Goal: Task Accomplishment & Management: Manage account settings

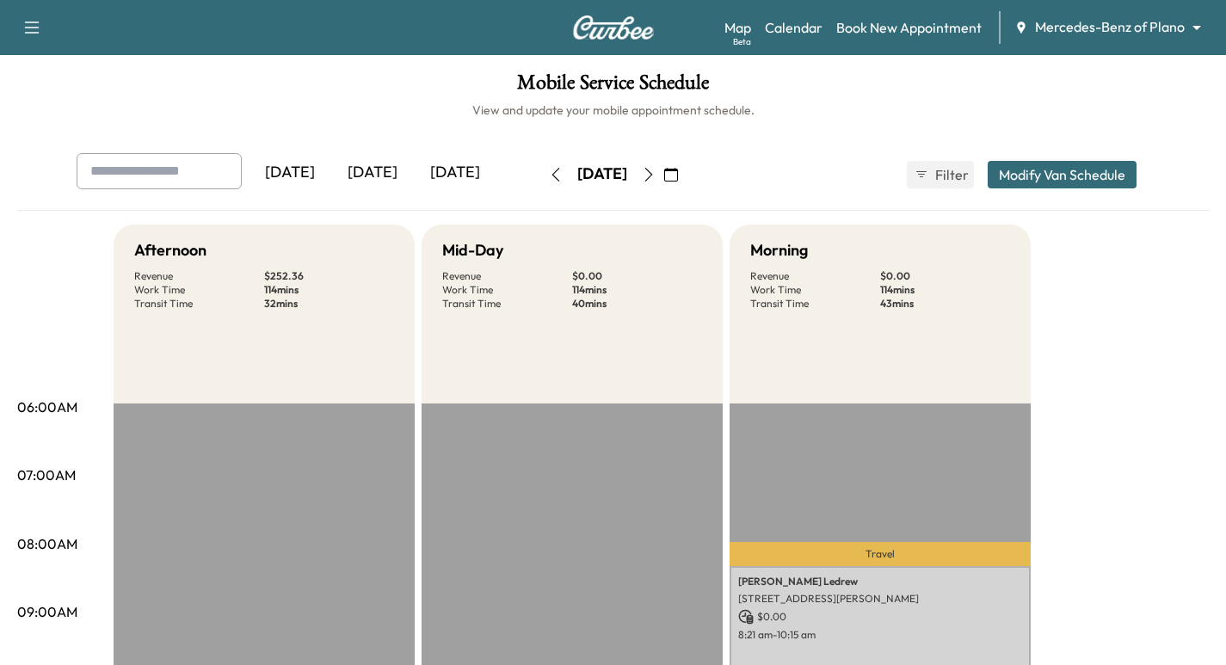
scroll to position [86, 0]
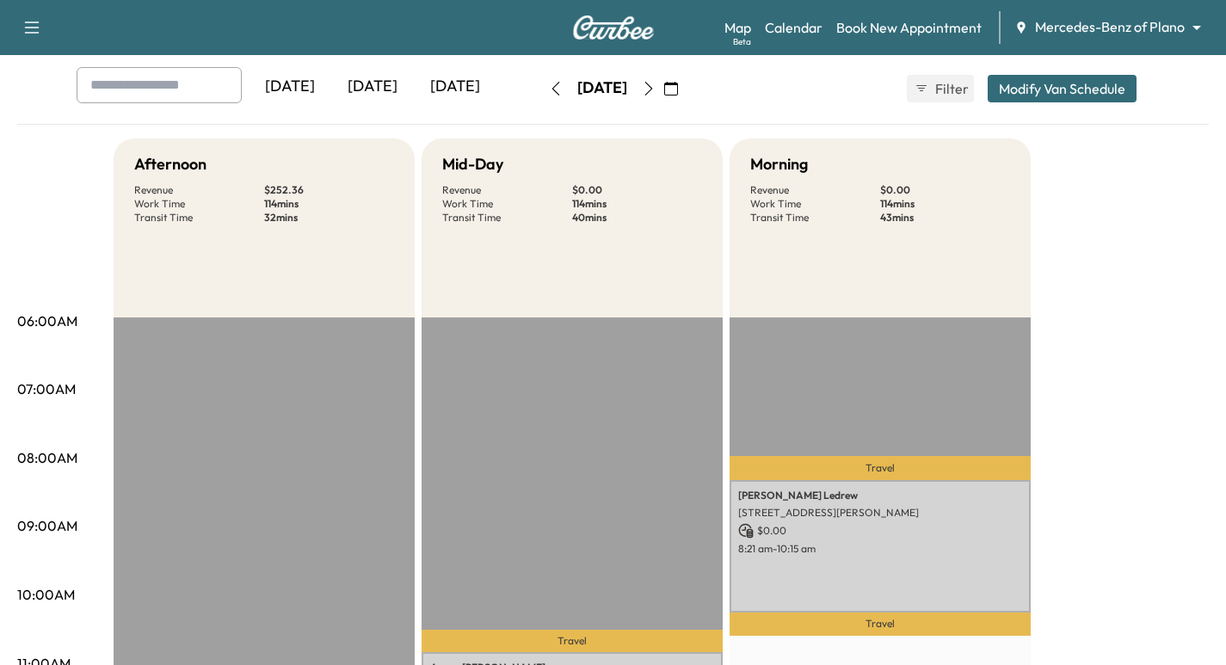
click at [549, 89] on icon "button" at bounding box center [556, 89] width 14 height 14
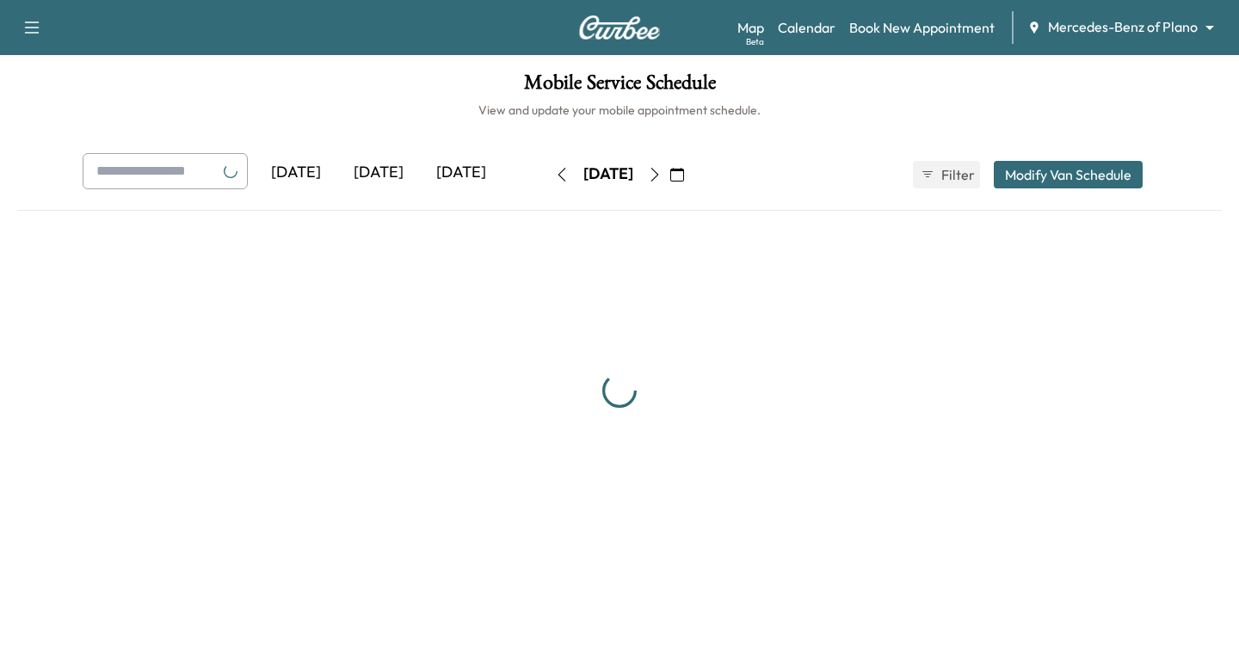
click at [513, 89] on h1 "Mobile Service Schedule" at bounding box center [619, 86] width 1204 height 29
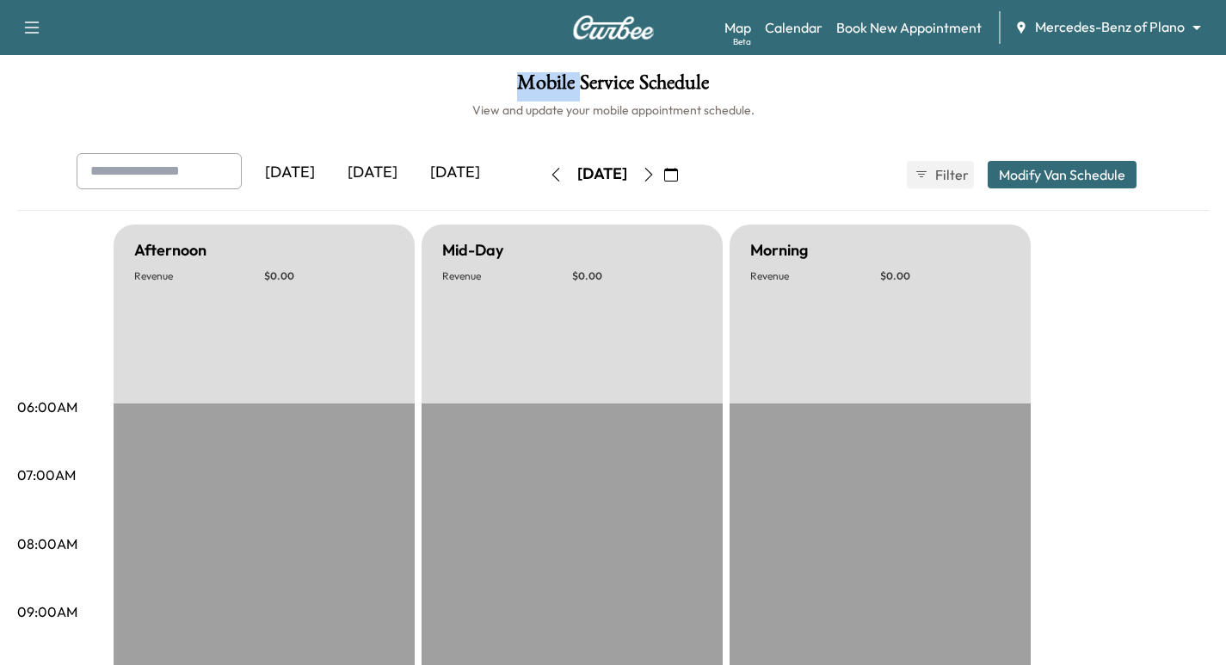
click at [549, 175] on icon "button" at bounding box center [556, 175] width 14 height 14
click at [541, 175] on button "button" at bounding box center [555, 175] width 29 height 28
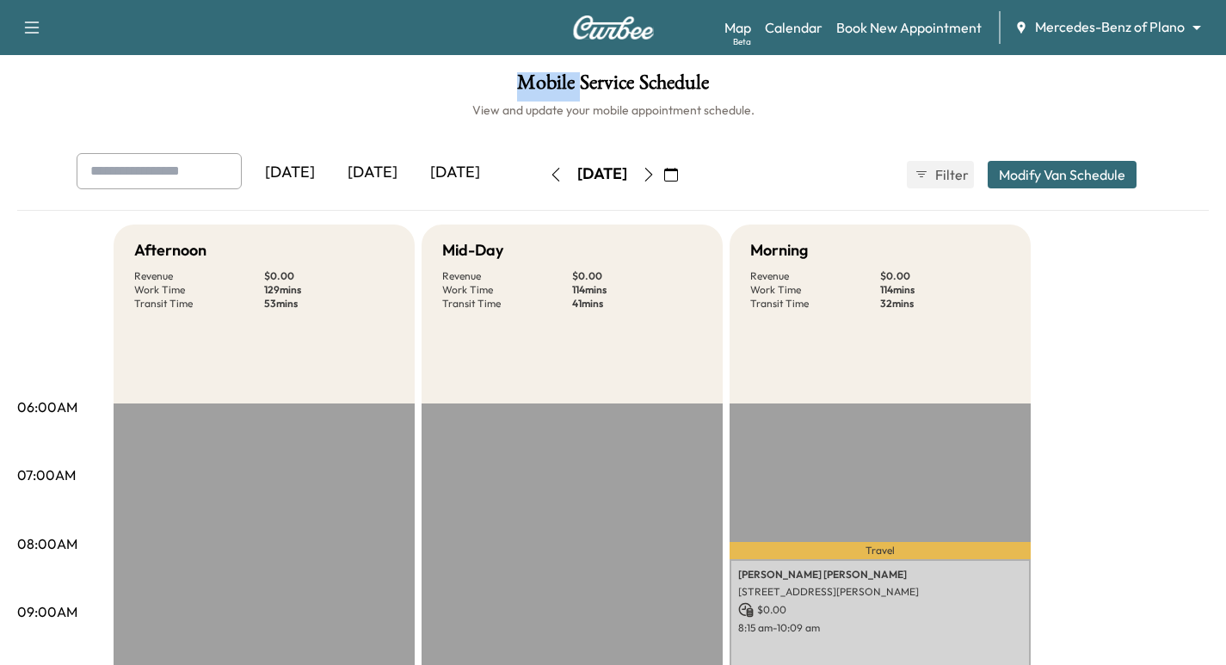
click at [551, 175] on icon "button" at bounding box center [555, 175] width 8 height 14
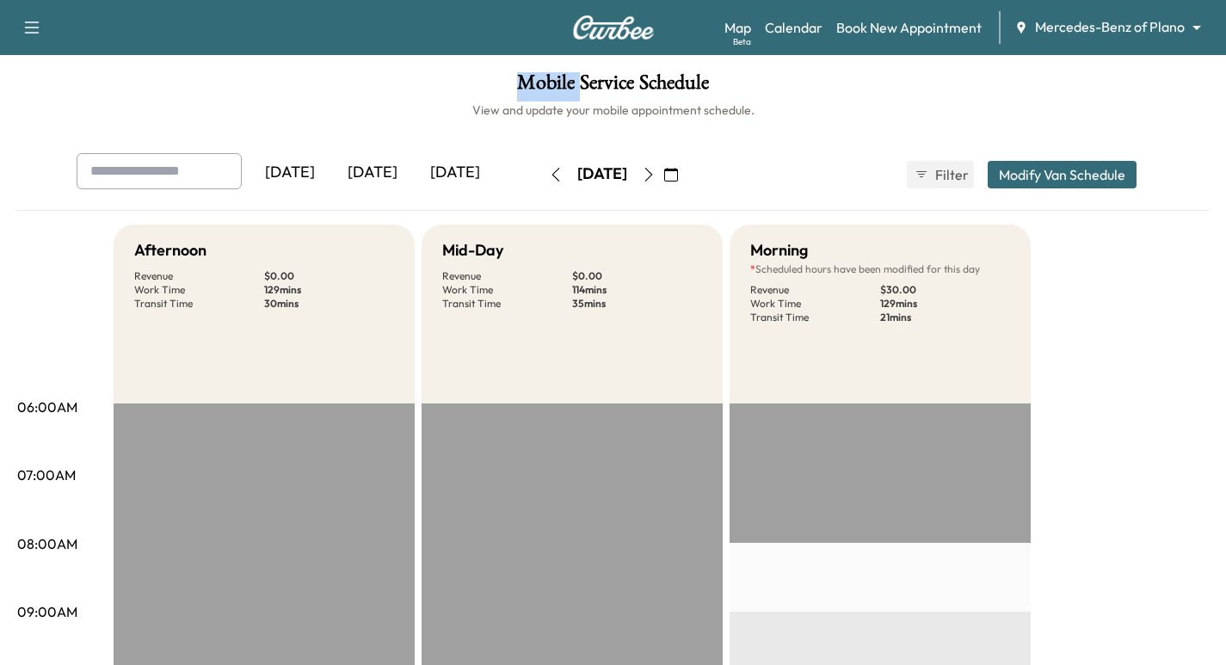
click at [541, 175] on button "button" at bounding box center [555, 175] width 29 height 28
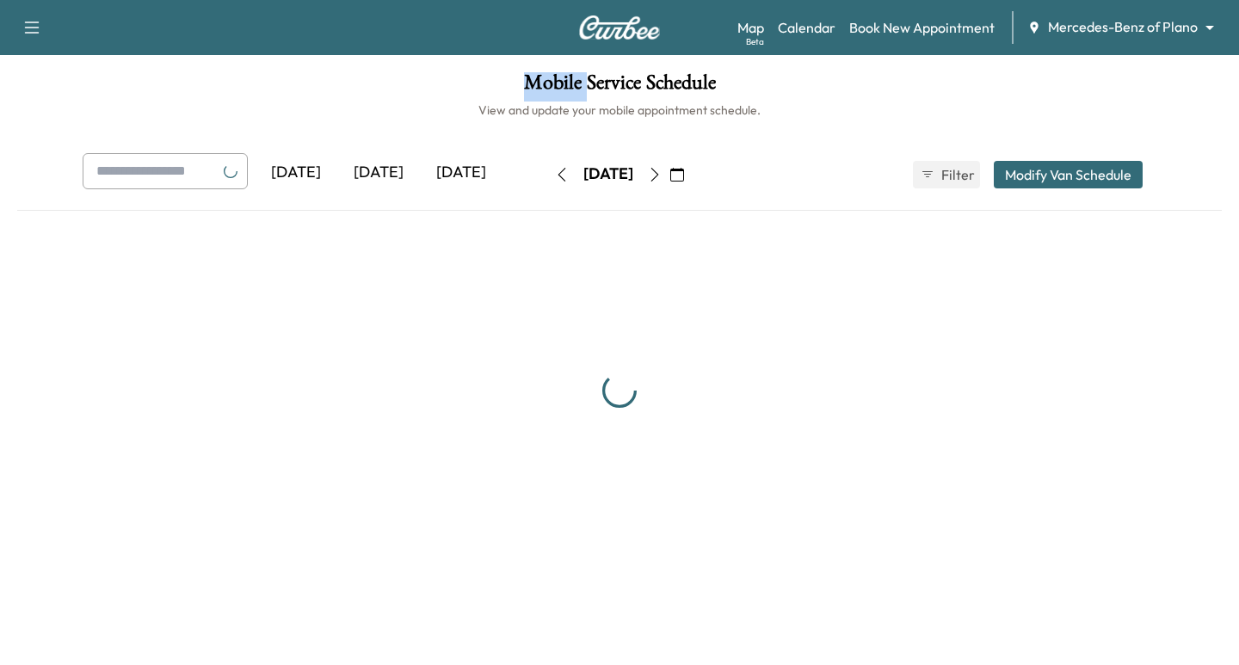
click at [547, 175] on button "button" at bounding box center [561, 175] width 29 height 28
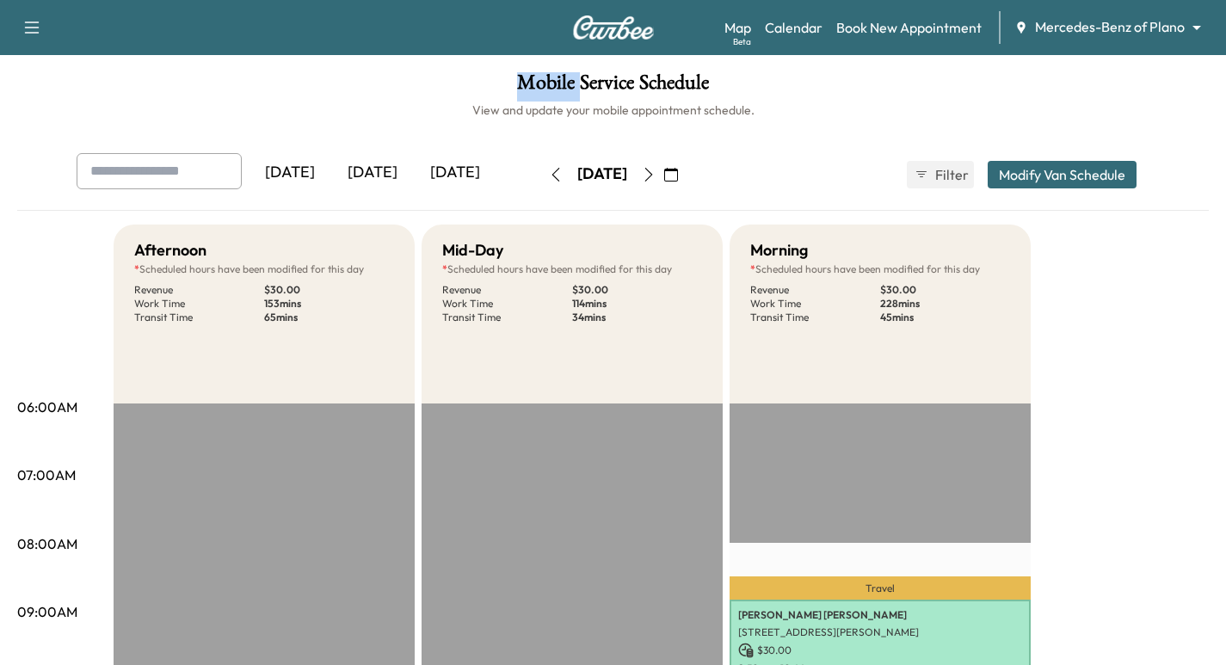
click at [656, 174] on icon "button" at bounding box center [649, 175] width 14 height 14
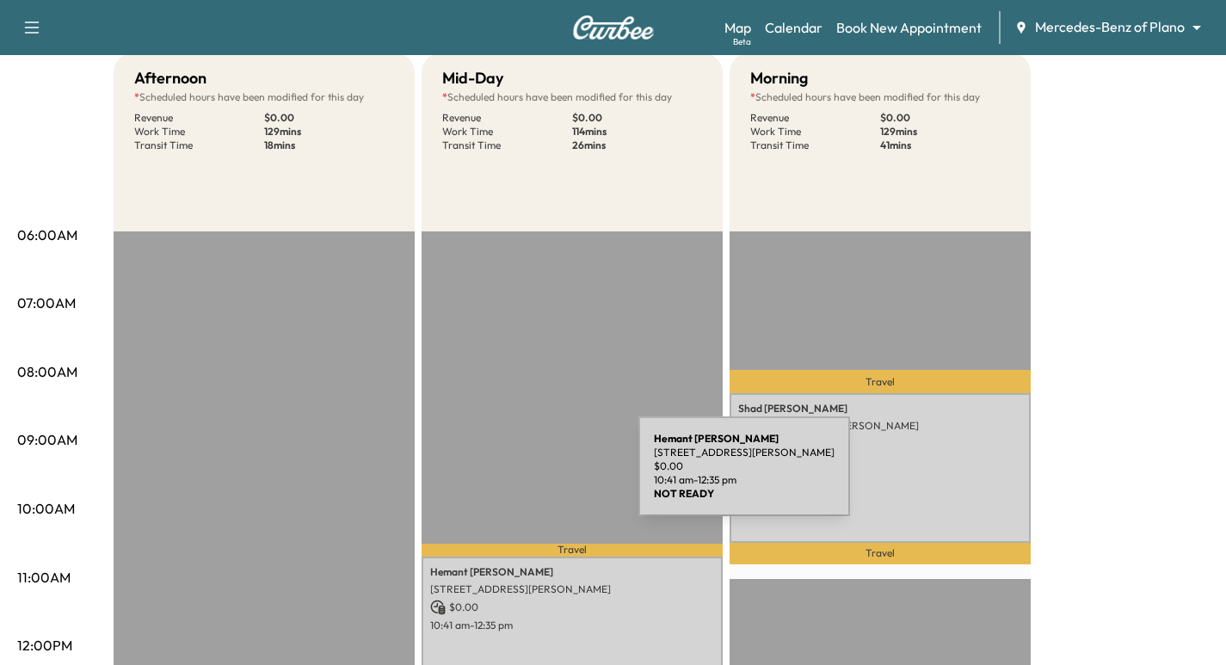
scroll to position [86, 0]
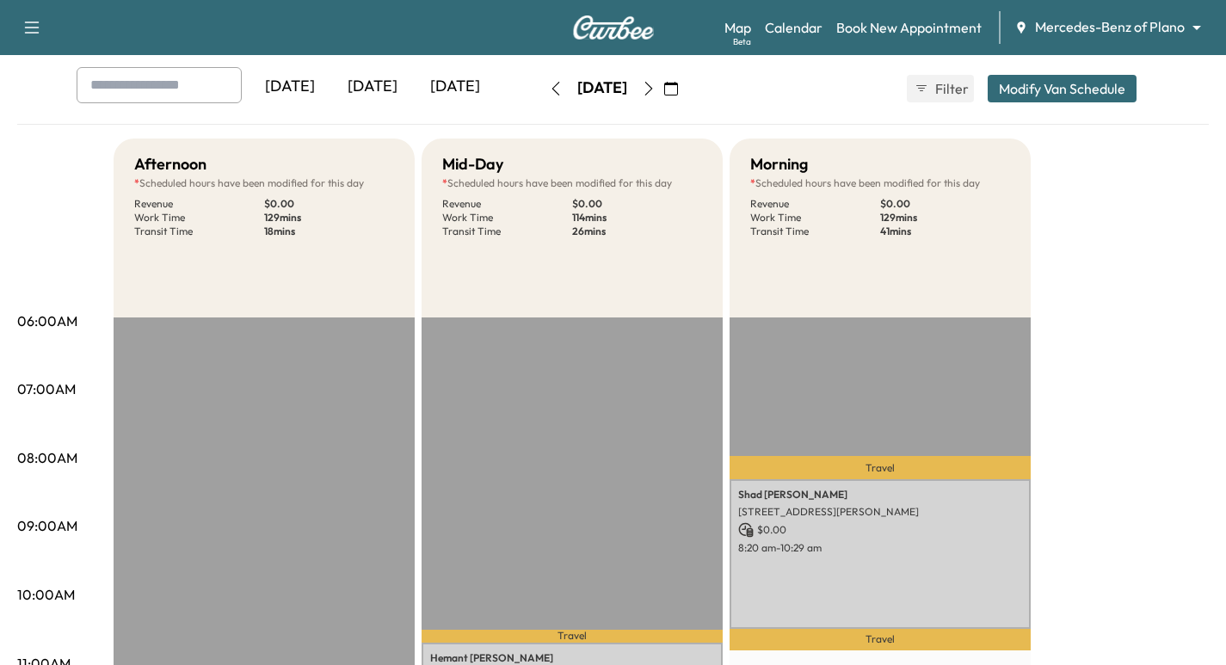
click at [1098, 19] on body "Support Log Out Map Beta Calendar Book New Appointment Mercedes-Benz of Plano *…" at bounding box center [613, 246] width 1226 height 665
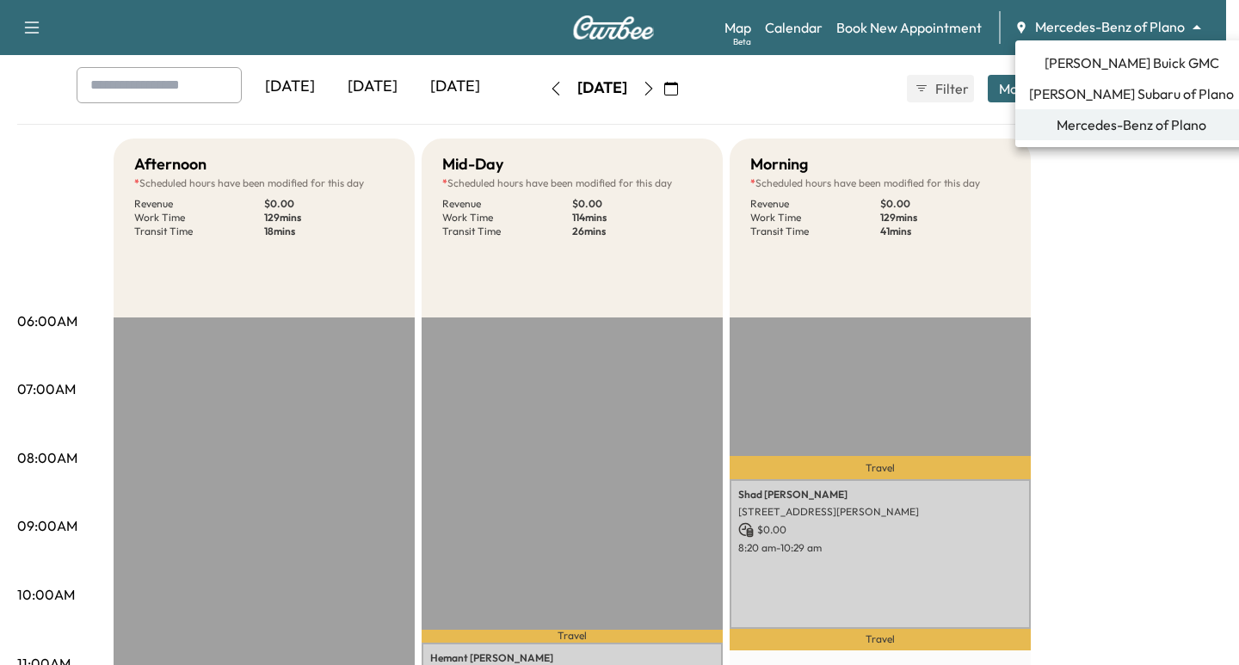
click at [1099, 65] on span "[PERSON_NAME] Buick GMC" at bounding box center [1131, 62] width 175 height 21
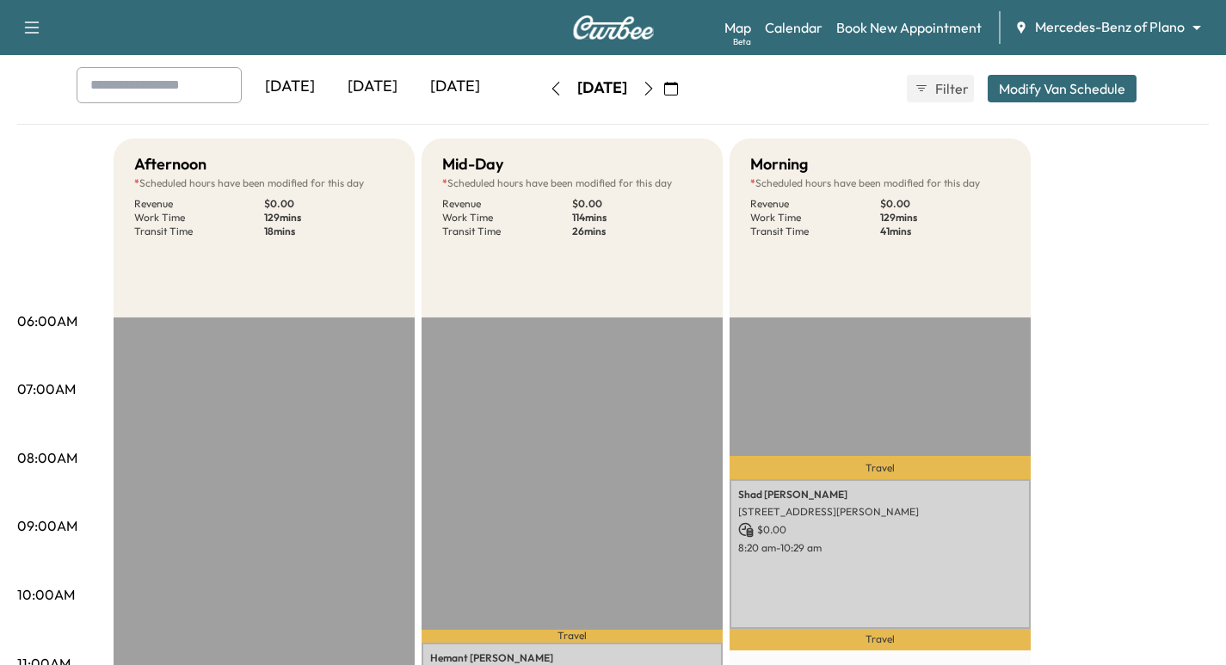
scroll to position [0, 0]
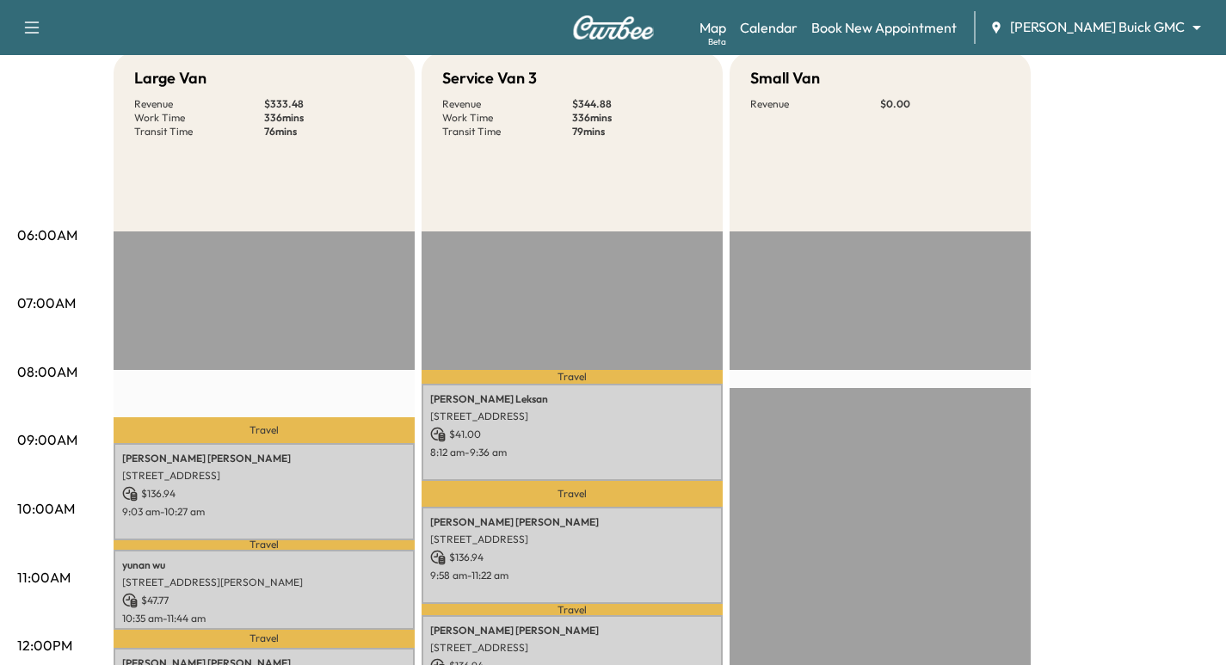
scroll to position [430, 0]
